Goal: Task Accomplishment & Management: Manage account settings

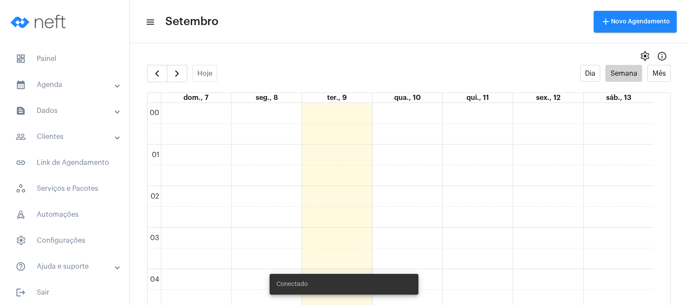
scroll to position [536, 0]
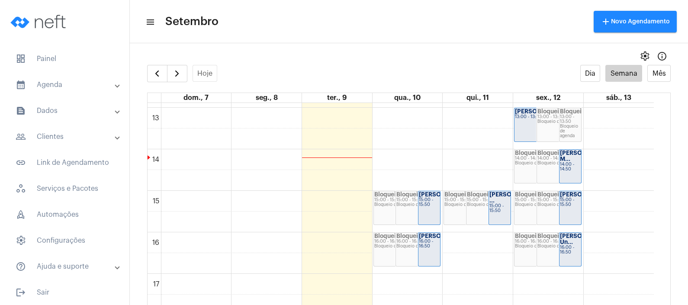
click at [432, 197] on strong "[PERSON_NAME]..." at bounding box center [446, 195] width 54 height 6
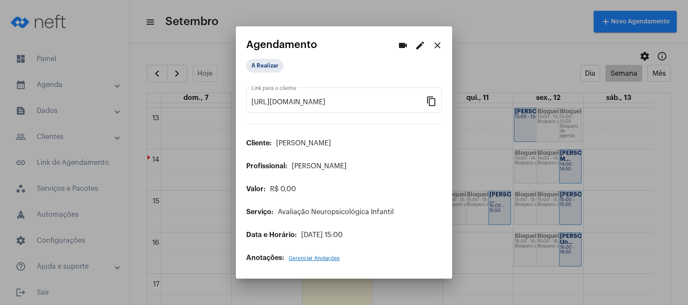
click at [423, 45] on mat-icon "edit" at bounding box center [420, 45] width 10 height 10
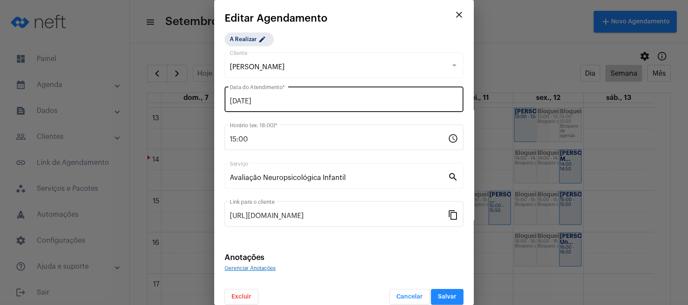
click at [411, 93] on div "[DATE] Data do Atendimento *" at bounding box center [344, 98] width 229 height 27
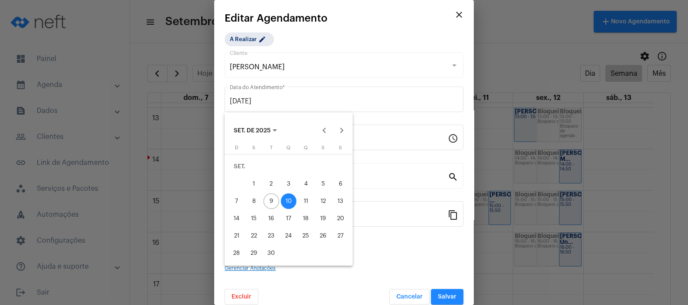
click at [303, 200] on div "11" at bounding box center [306, 202] width 16 height 16
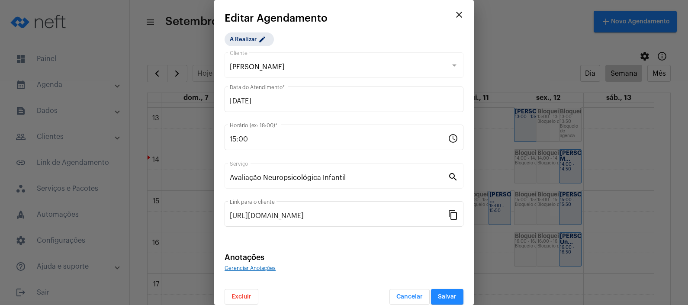
type input "[DATE]"
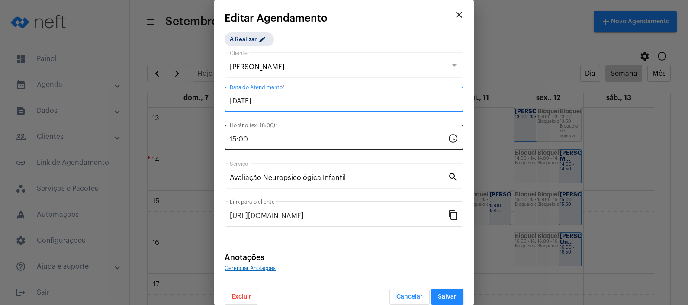
click at [281, 143] on input "15:00" at bounding box center [339, 140] width 218 height 8
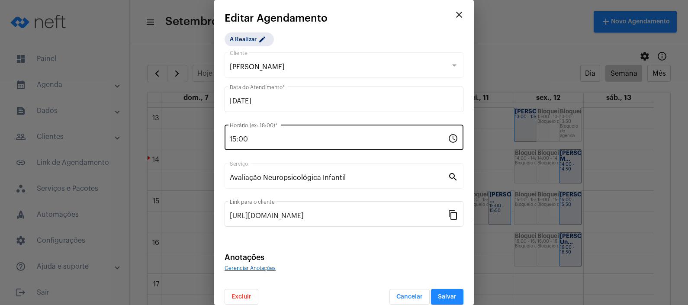
click at [448, 139] on mat-icon "schedule" at bounding box center [453, 138] width 10 height 10
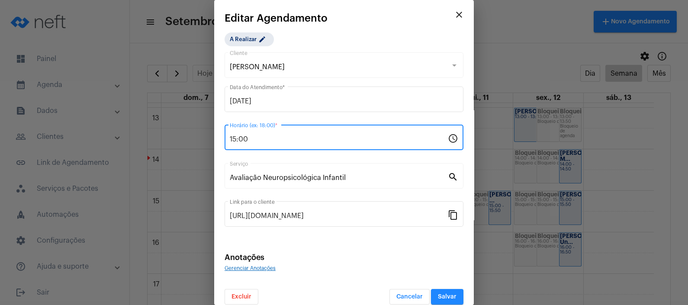
click at [236, 140] on input "15:00" at bounding box center [339, 140] width 218 height 8
type input "14:00"
click at [346, 268] on div "Gerenciar Anotações" at bounding box center [344, 268] width 239 height 8
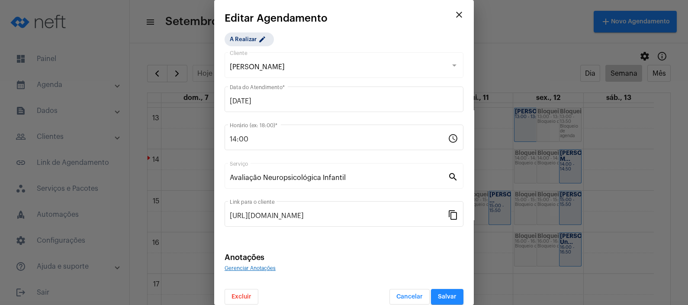
click at [437, 294] on button "Salvar" at bounding box center [447, 297] width 32 height 16
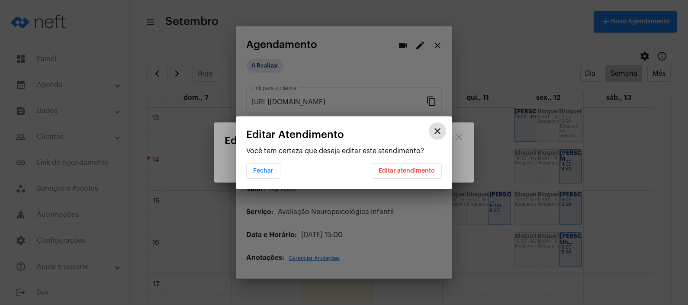
click at [416, 168] on span "Editar atendimento" at bounding box center [407, 171] width 56 height 6
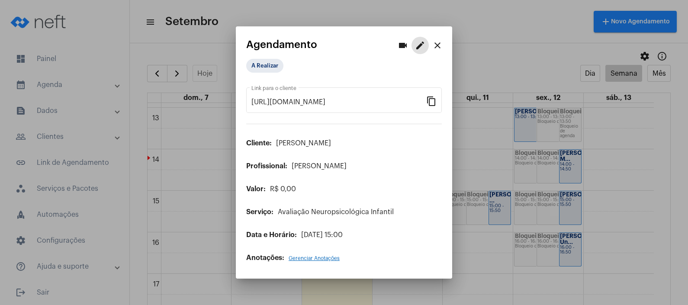
click at [443, 41] on mat-icon "close" at bounding box center [438, 45] width 10 height 10
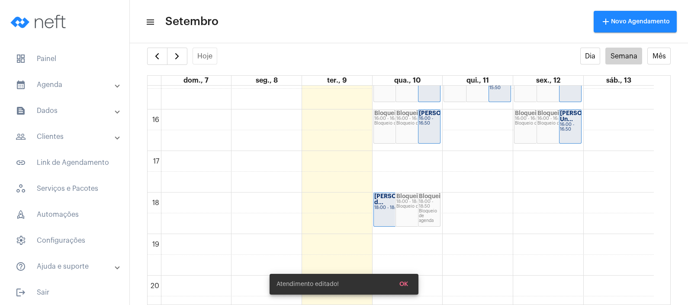
scroll to position [644, 0]
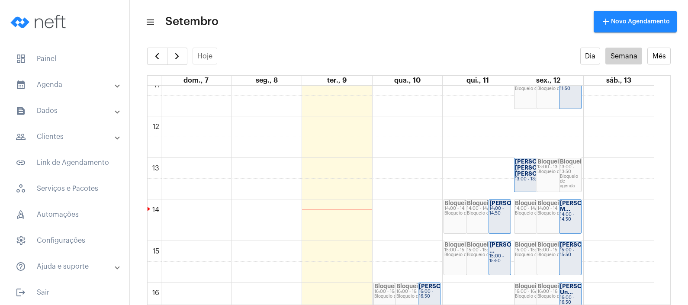
scroll to position [452, 0]
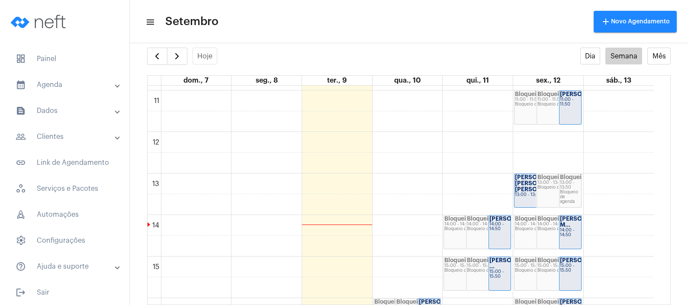
click at [543, 193] on div "Bloqueio 13:00 - 13:50 Bloqueio de agenda" at bounding box center [559, 190] width 44 height 33
click at [526, 193] on div "Ana Claudia Val... 13:00 - 13:50" at bounding box center [537, 190] width 44 height 33
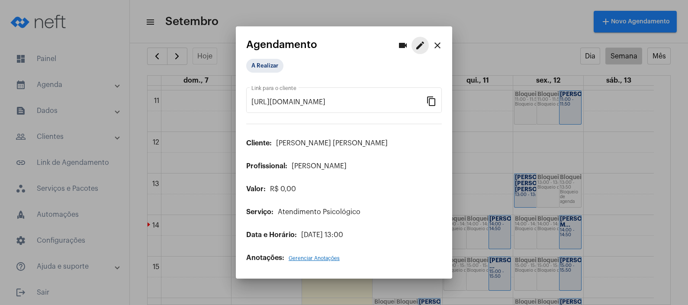
click at [422, 48] on mat-icon "edit" at bounding box center [420, 45] width 10 height 10
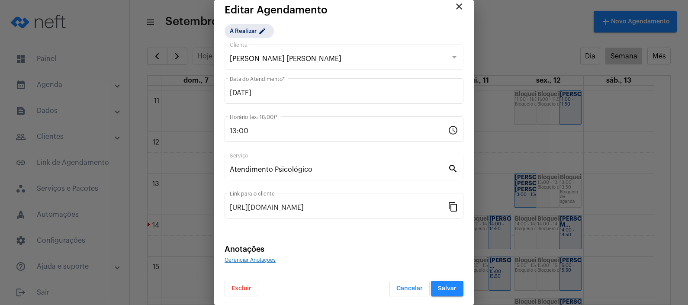
scroll to position [10, 0]
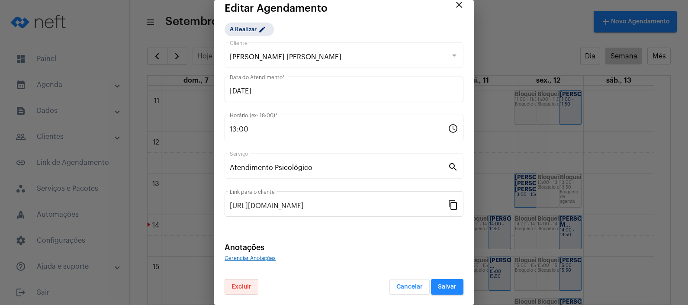
click at [236, 286] on span "Excluir" at bounding box center [242, 287] width 20 height 6
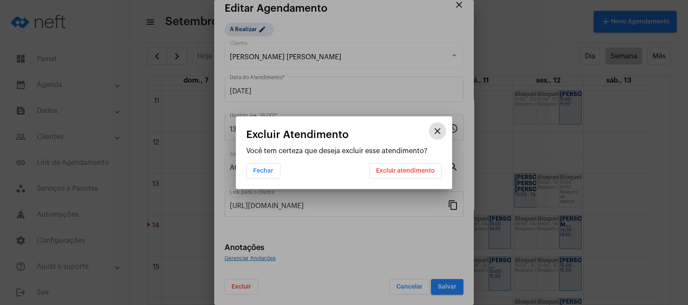
click at [391, 171] on span "Excluir atendimento" at bounding box center [405, 171] width 59 height 6
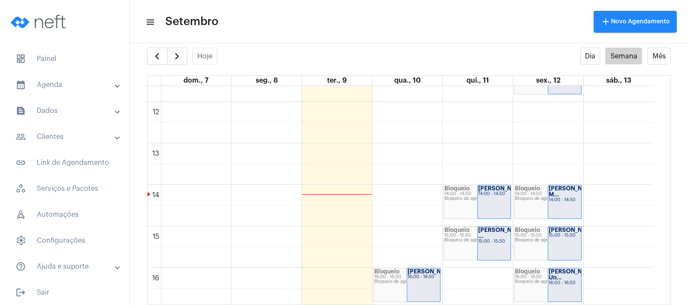
scroll to position [507, 0]
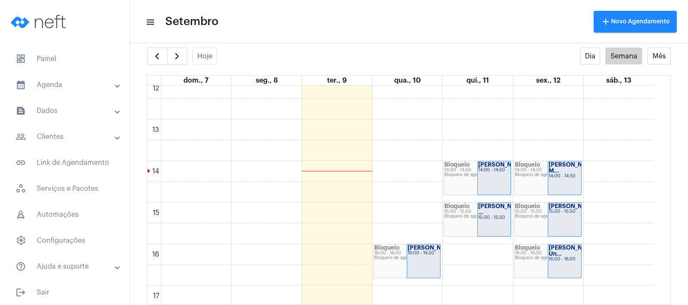
click at [567, 214] on div "15:00 - 15:50" at bounding box center [565, 212] width 32 height 5
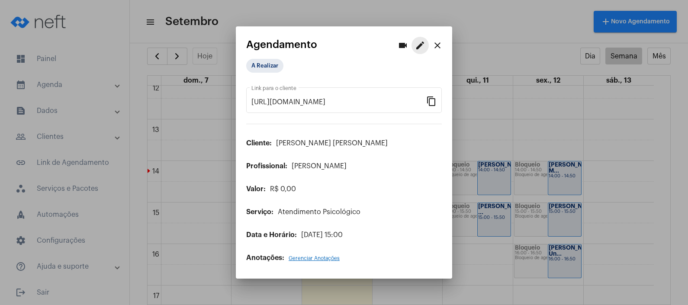
click at [418, 49] on mat-icon "edit" at bounding box center [420, 45] width 10 height 10
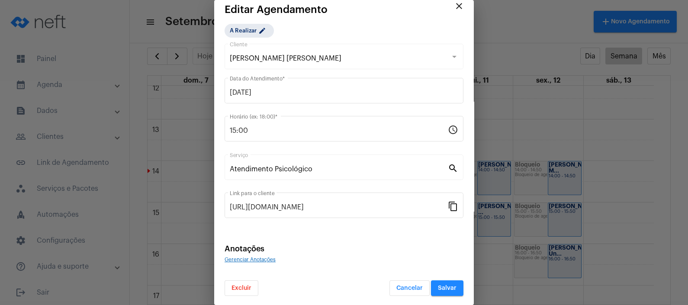
scroll to position [10, 0]
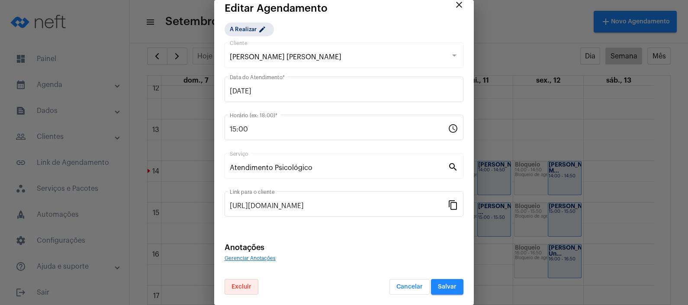
click at [238, 291] on button "Excluir" at bounding box center [242, 287] width 34 height 16
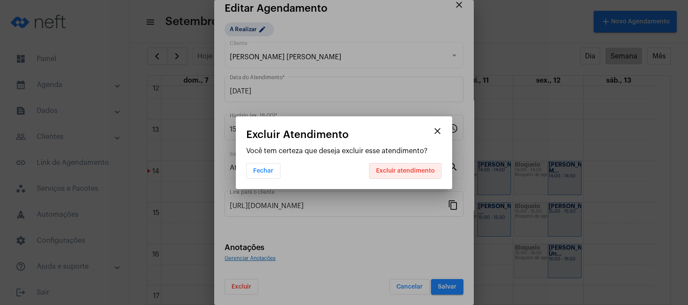
click at [381, 170] on span "Excluir atendimento" at bounding box center [405, 171] width 59 height 6
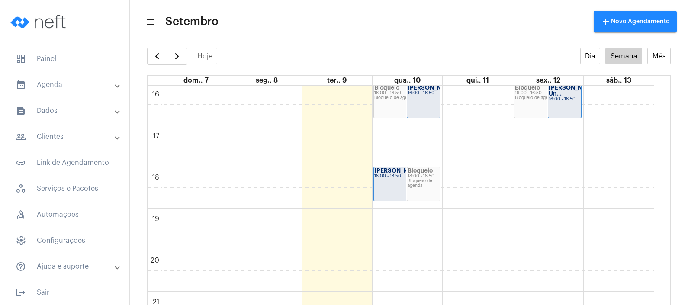
scroll to position [669, 0]
